Goal: Transaction & Acquisition: Purchase product/service

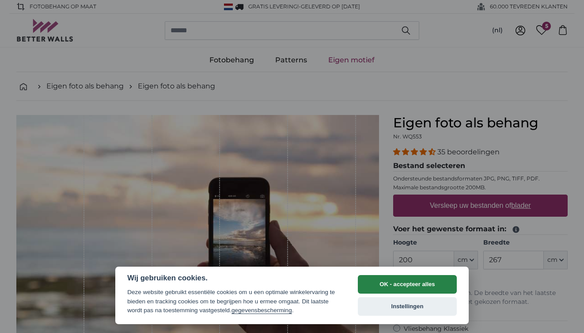
click at [402, 288] on button "OK - accepteer alles" at bounding box center [407, 284] width 99 height 19
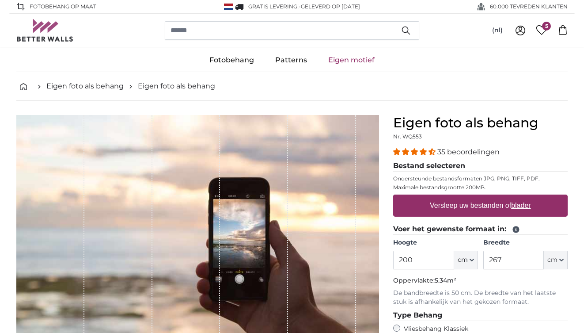
click at [434, 154] on span "4.34 stars" at bounding box center [432, 151] width 7 height 7
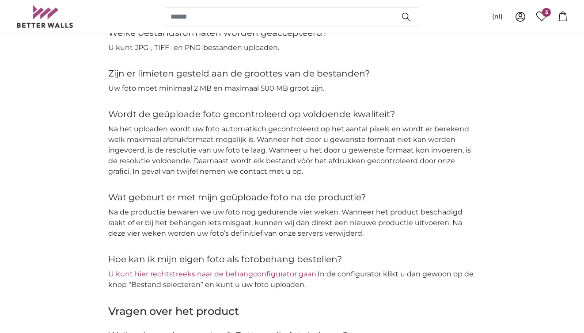
scroll to position [1107, 0]
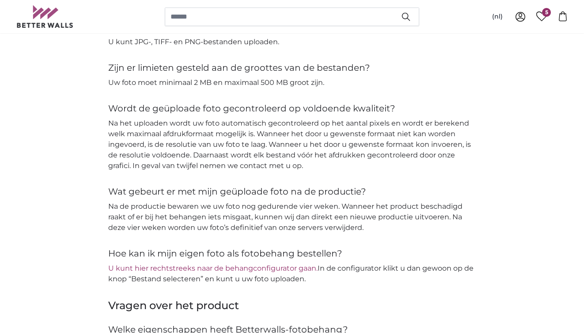
click at [243, 264] on link "U kunt hier rechtstreeks naar de behangconfigurator gaan." at bounding box center [212, 268] width 209 height 8
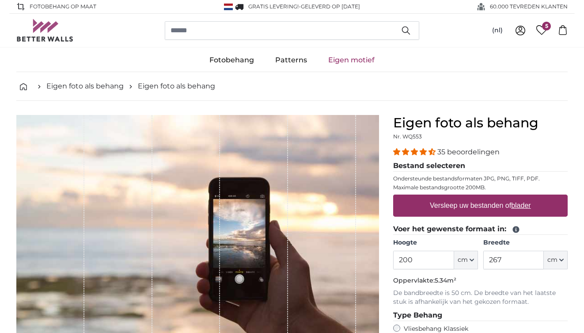
scroll to position [0, 0]
click at [542, 32] on icon at bounding box center [541, 30] width 11 height 10
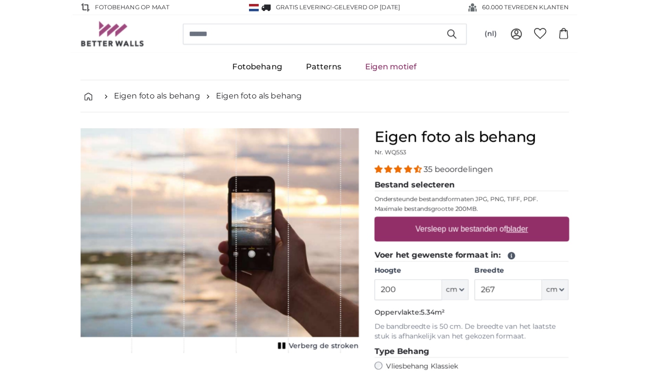
scroll to position [321, 0]
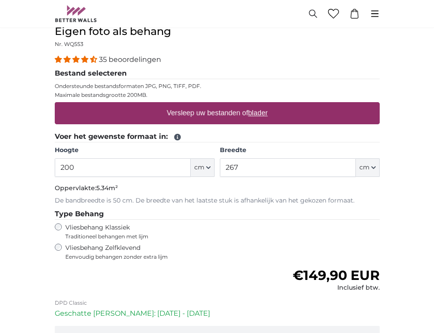
click at [194, 113] on label "Versleep uw bestanden of blader" at bounding box center [217, 113] width 108 height 18
click at [194, 105] on input "Versleep uw bestanden of blader" at bounding box center [217, 103] width 325 height 3
type input "**********"
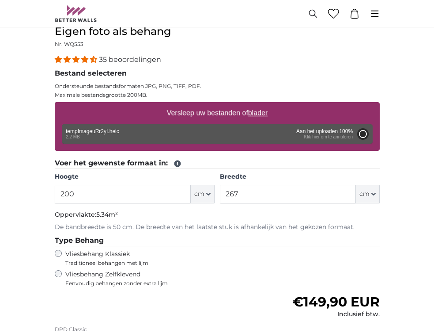
type input "266"
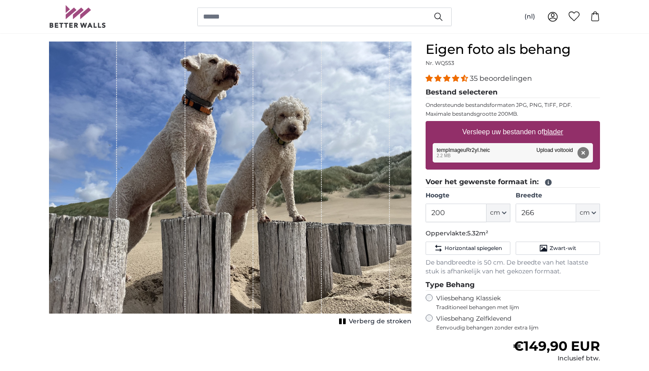
scroll to position [63, 0]
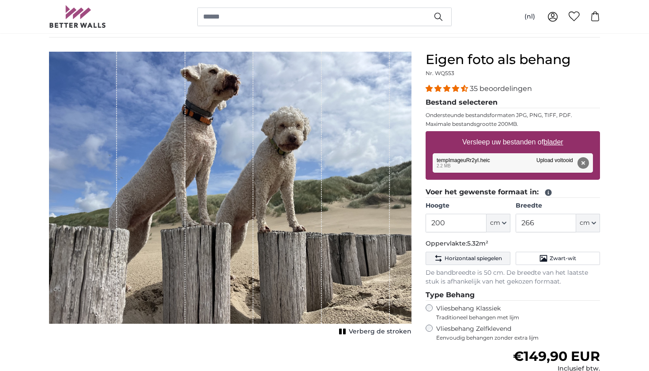
click at [445, 258] on span "Horizontaal spiegelen" at bounding box center [473, 258] width 57 height 7
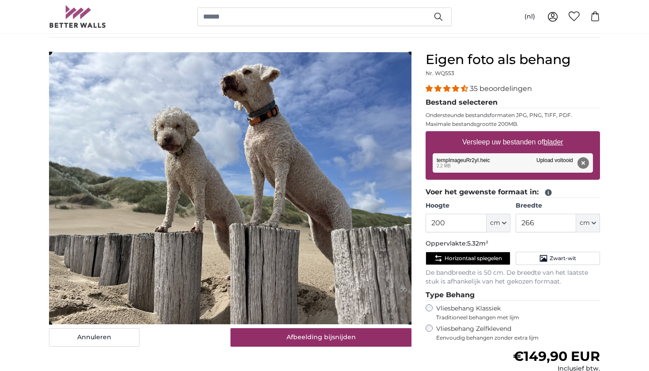
click at [445, 258] on span "Horizontaal spiegelen" at bounding box center [473, 258] width 57 height 7
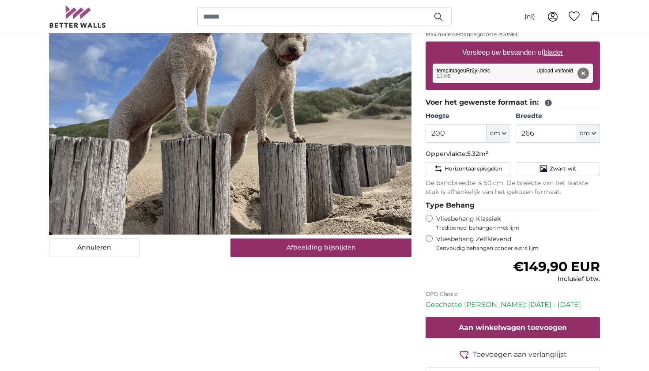
scroll to position [158, 0]
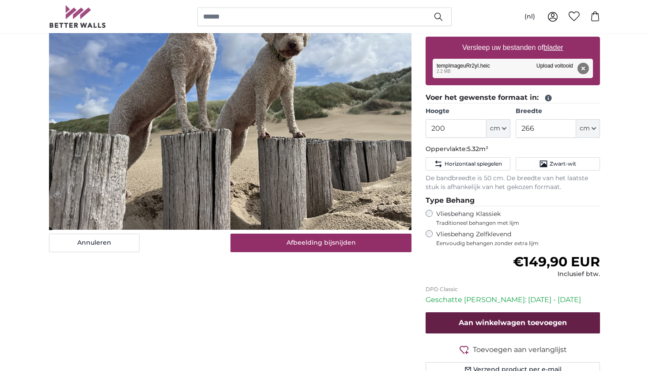
click at [508, 319] on span "Aan winkelwagen toevoegen" at bounding box center [513, 323] width 108 height 8
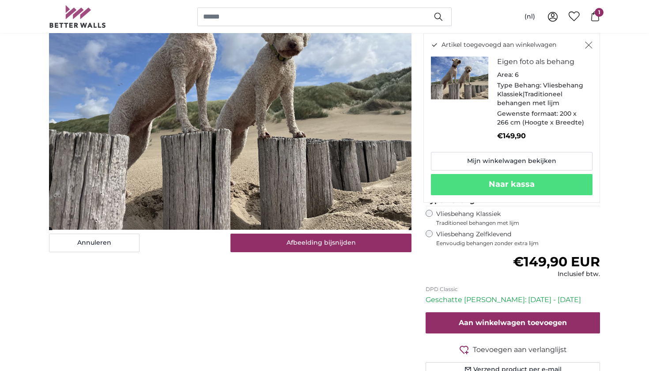
click at [340, 311] on div "Annuleren Afbeelding bijsnijden Verberg de stroken" at bounding box center [230, 177] width 377 height 441
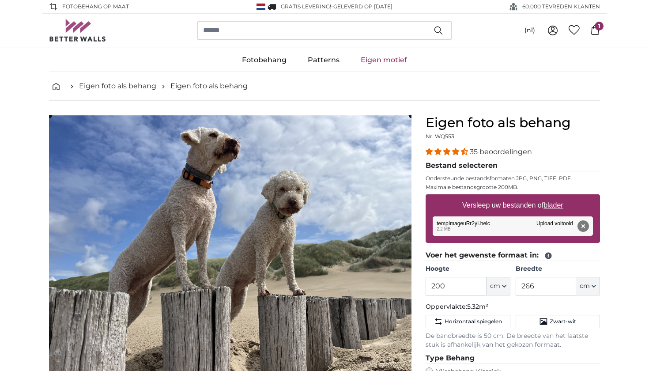
scroll to position [0, 0]
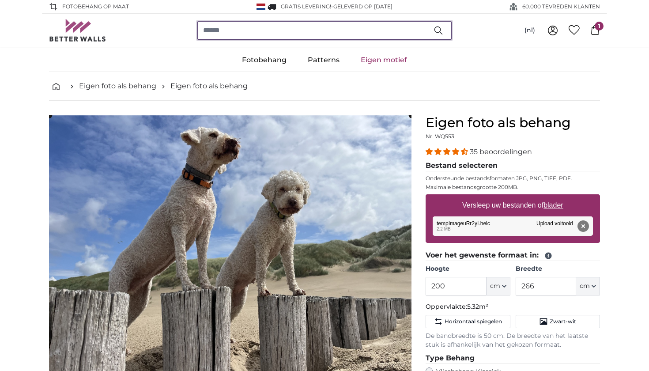
click at [264, 33] on input "search" at bounding box center [324, 30] width 254 height 19
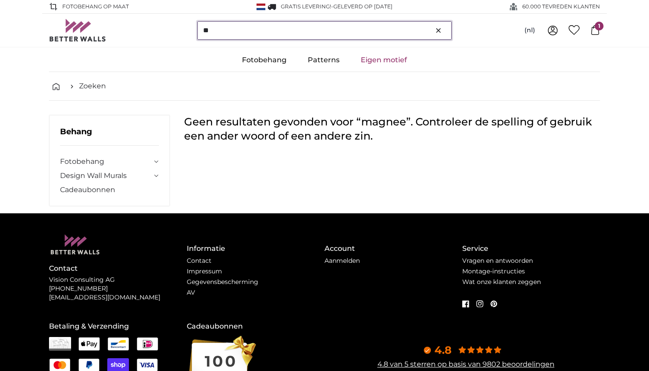
type input "*"
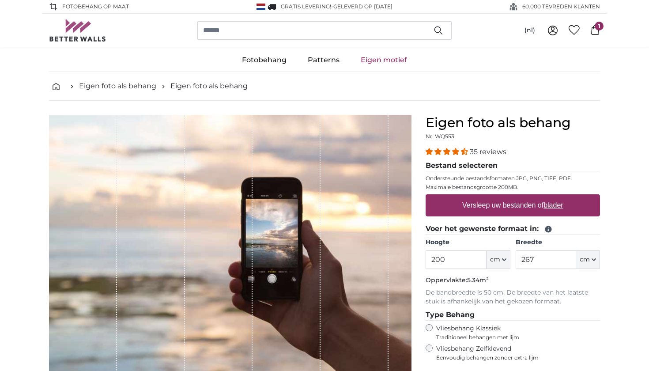
click at [584, 28] on span "1" at bounding box center [599, 26] width 9 height 9
